Goal: Register for event/course

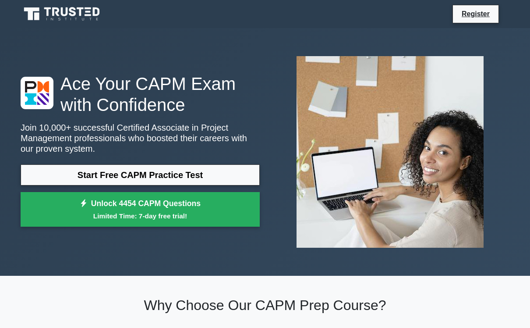
click at [217, 173] on link "Start Free CAPM Practice Test" at bounding box center [140, 174] width 239 height 21
click at [48, 175] on link "Start Free CAPM Practice Test" at bounding box center [140, 174] width 239 height 21
click at [70, 174] on link "Start Free CAPM Practice Test" at bounding box center [140, 174] width 239 height 21
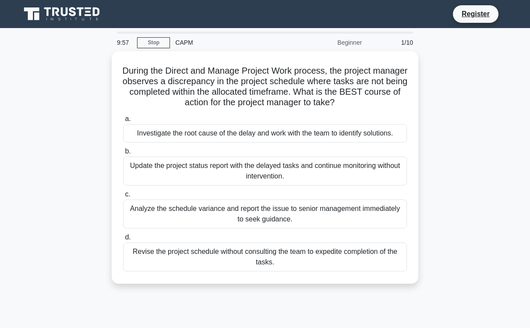
click at [160, 46] on link "Stop" at bounding box center [153, 42] width 33 height 11
